Goal: Use online tool/utility: Utilize a website feature to perform a specific function

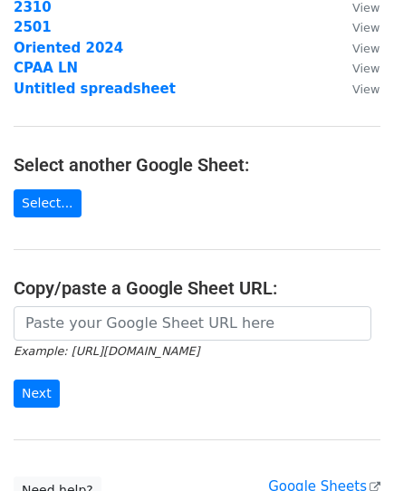
scroll to position [272, 0]
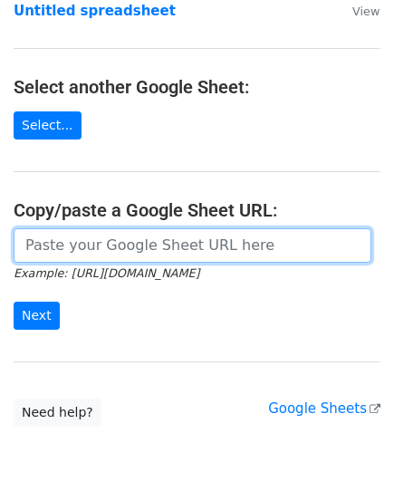
click at [122, 246] on input "url" at bounding box center [193, 245] width 358 height 34
paste input "https://docs.google.com/spreadsheets/d/1MoB4Aa7zYqKjOCs8fJ68e9F9o4Afx3nazPzrEUO…"
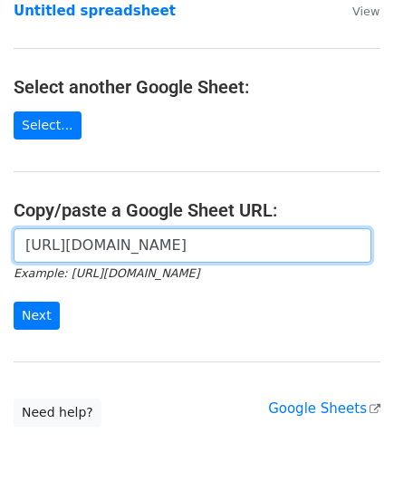
scroll to position [0, 529]
type input "https://docs.google.com/spreadsheets/d/1MoB4Aa7zYqKjOCs8fJ68e9F9o4Afx3nazPzrEUO…"
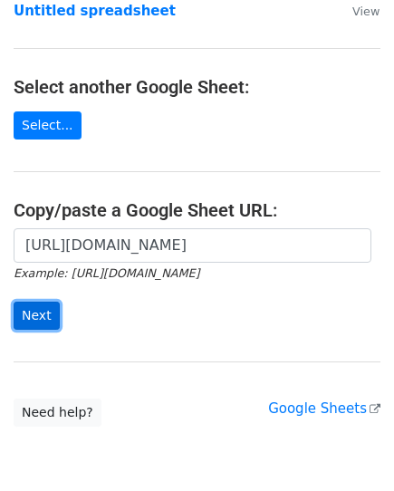
click at [46, 318] on input "Next" at bounding box center [37, 316] width 46 height 28
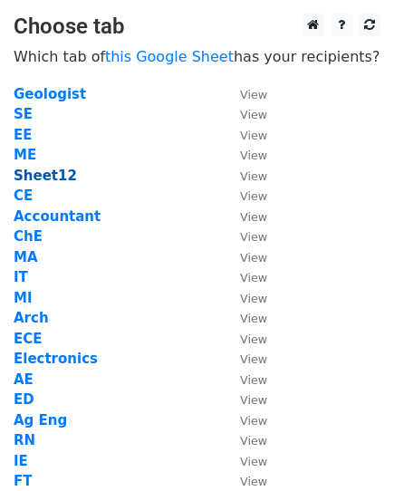
click at [58, 179] on strong "Sheet12" at bounding box center [45, 176] width 63 height 16
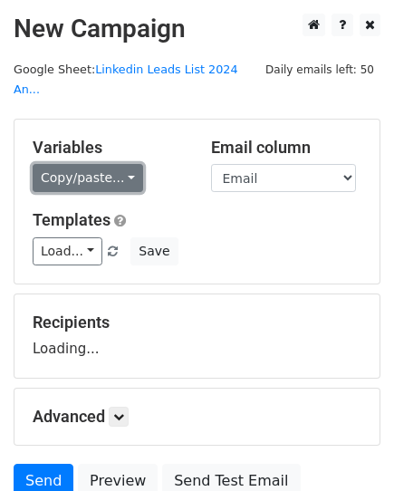
click at [60, 164] on link "Copy/paste..." at bounding box center [88, 178] width 111 height 28
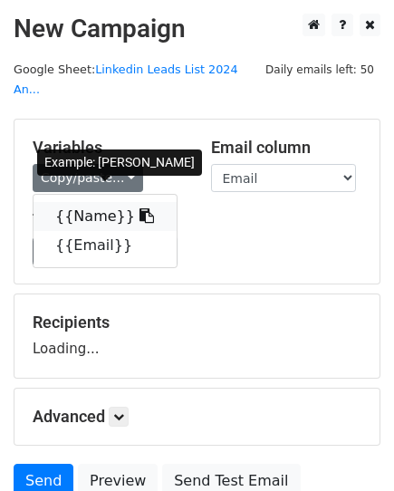
click at [75, 202] on link "{{Name}}" at bounding box center [105, 216] width 143 height 29
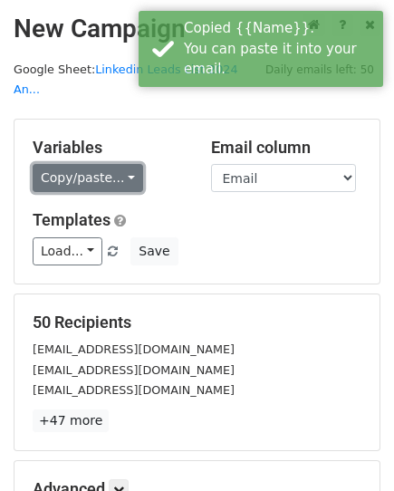
click at [88, 164] on link "Copy/paste..." at bounding box center [88, 178] width 111 height 28
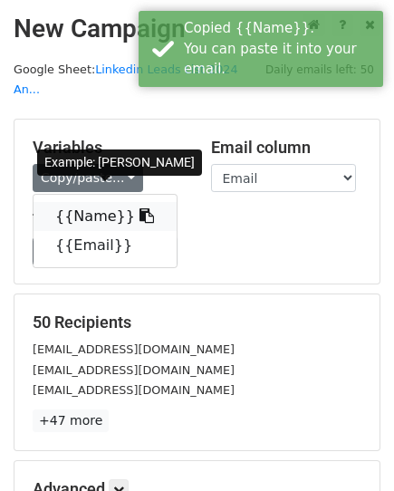
click at [86, 202] on link "{{Name}}" at bounding box center [105, 216] width 143 height 29
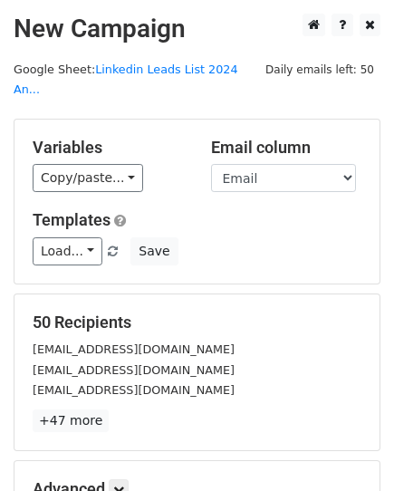
scroll to position [213, 0]
